Goal: Task Accomplishment & Management: Manage account settings

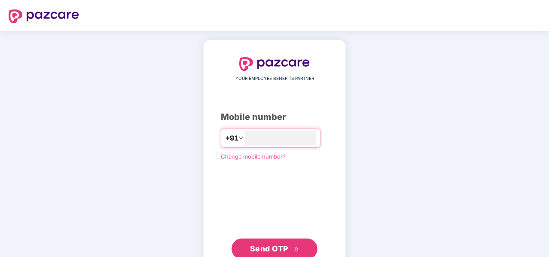
type input "**********"
click at [296, 242] on span "Send OTP" at bounding box center [274, 248] width 49 height 12
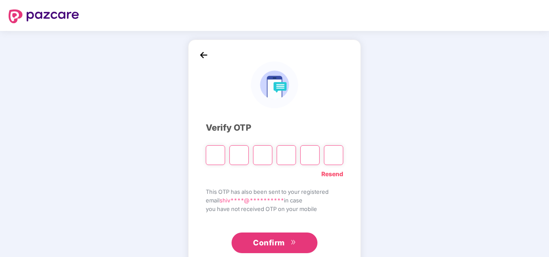
type input "*"
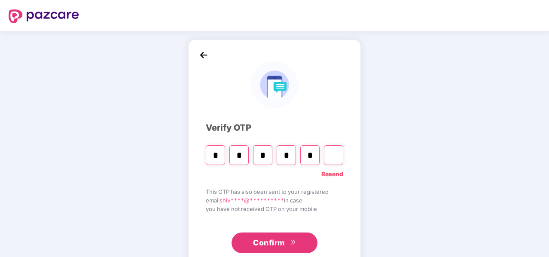
type input "*"
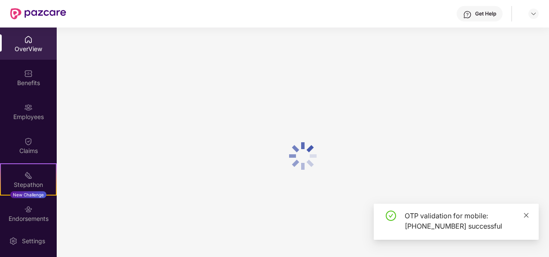
click at [525, 218] on icon "close" at bounding box center [527, 215] width 6 height 6
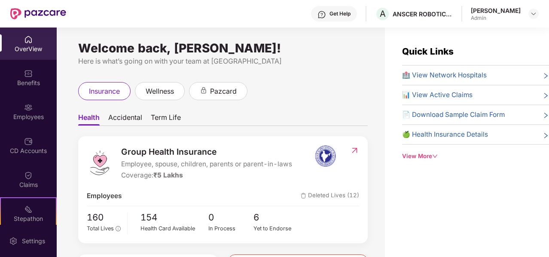
scroll to position [128, 0]
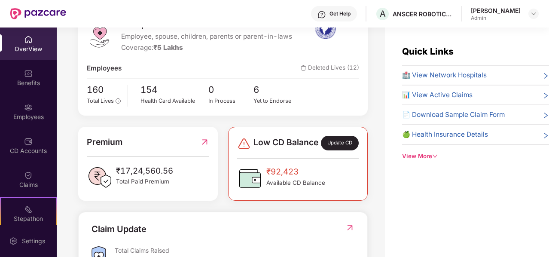
click at [245, 150] on img at bounding box center [244, 144] width 14 height 14
click at [28, 110] on img at bounding box center [28, 107] width 9 height 9
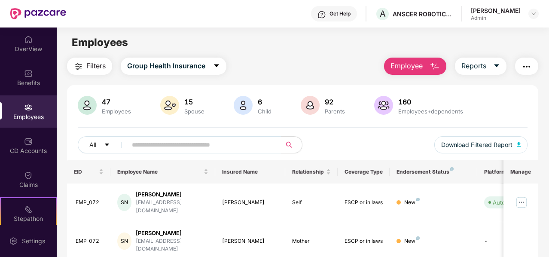
click at [28, 110] on img at bounding box center [28, 107] width 9 height 9
